Goal: Obtain resource: Download file/media

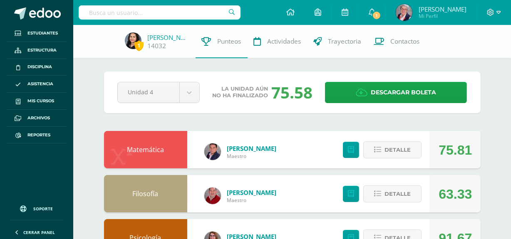
click at [210, 13] on input "text" at bounding box center [160, 12] width 162 height 14
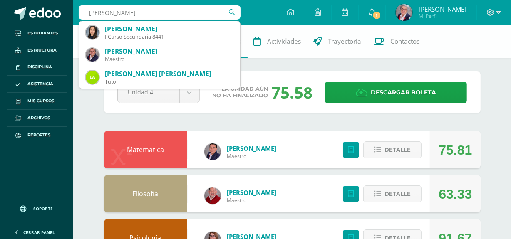
type input "natalia ordoñez"
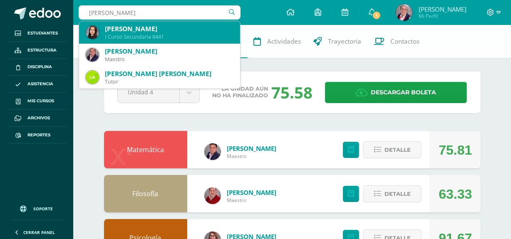
click at [183, 28] on div "Natalia Ordóñez Lanuza" at bounding box center [169, 29] width 128 height 9
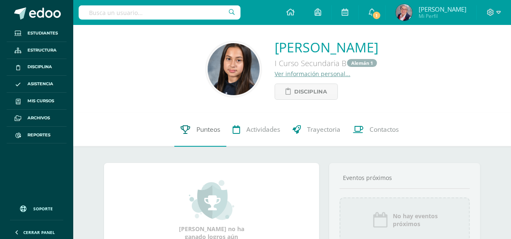
click at [212, 130] on span "Punteos" at bounding box center [208, 130] width 24 height 9
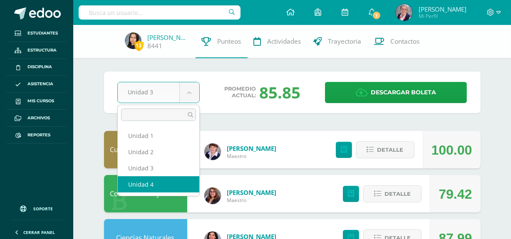
select select "Unidad 4"
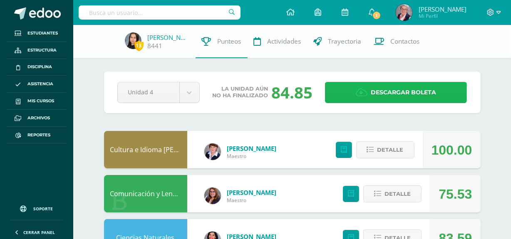
click at [416, 91] on span "Descargar boleta" at bounding box center [402, 92] width 65 height 20
